Goal: Navigation & Orientation: Find specific page/section

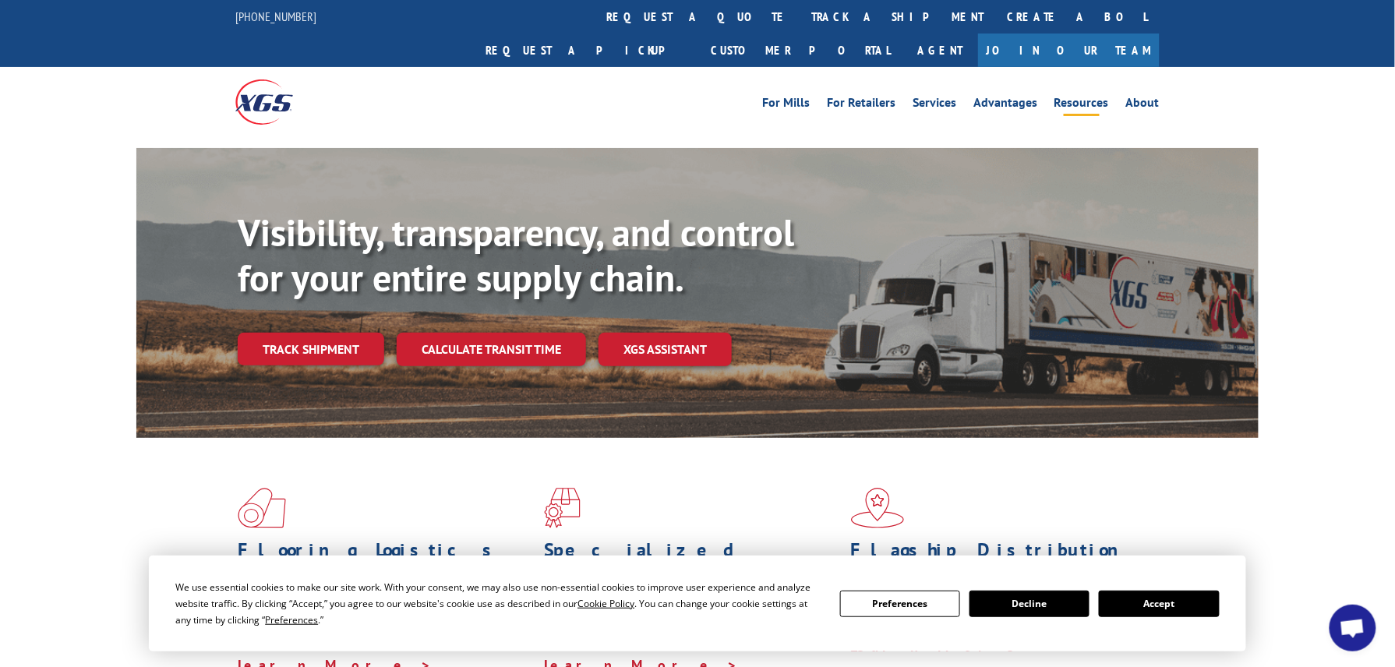
click at [1072, 97] on link "Resources" at bounding box center [1081, 105] width 55 height 17
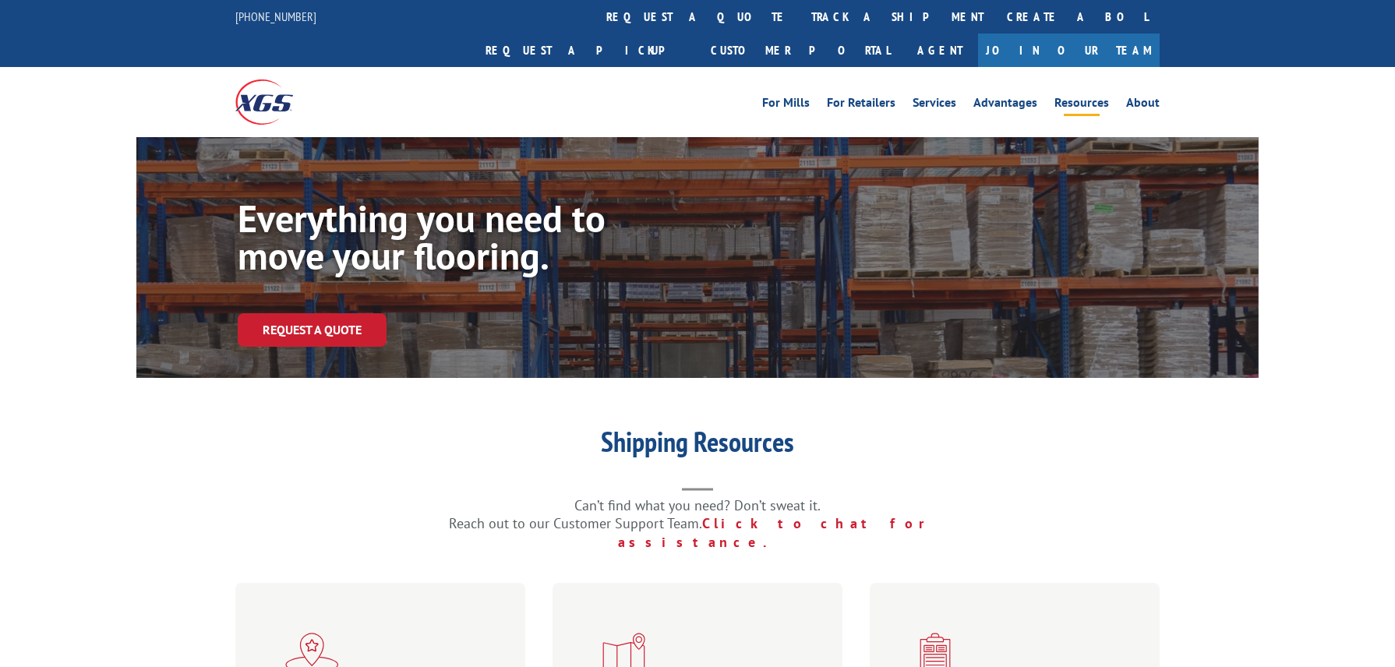
scroll to position [826, 0]
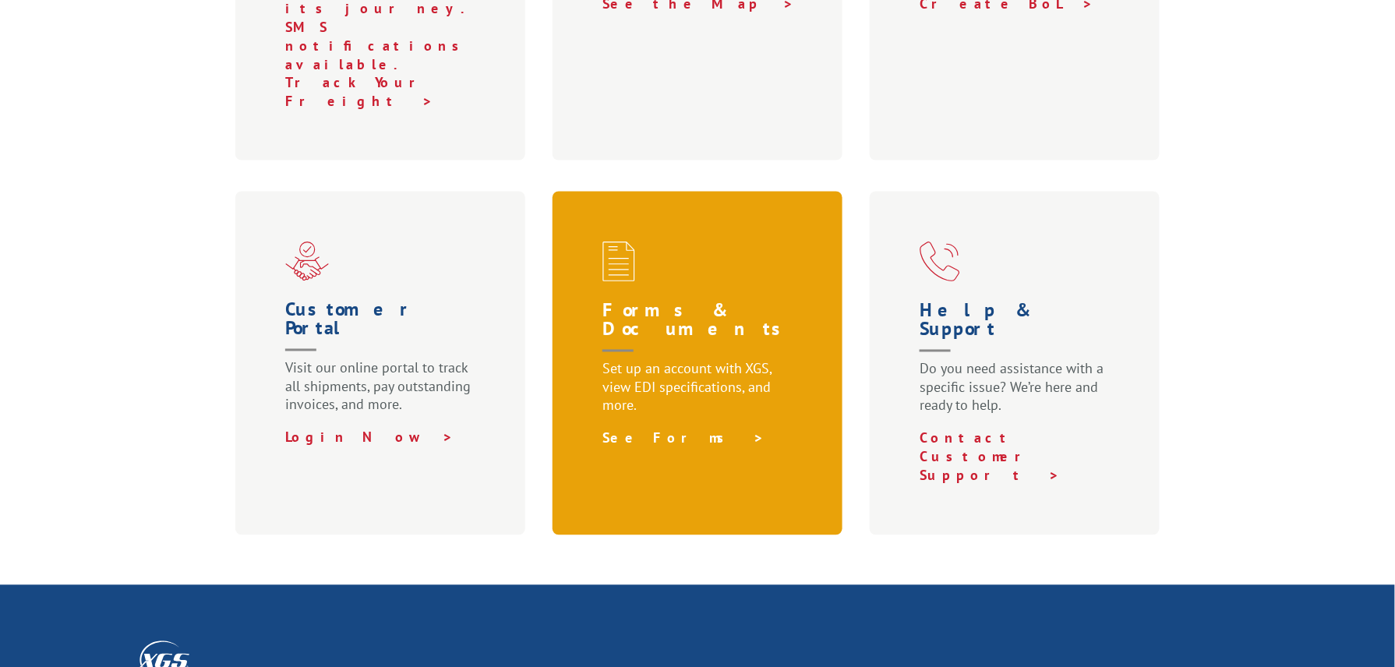
click at [654, 429] on link "See Forms >" at bounding box center [683, 438] width 162 height 18
